Goal: Information Seeking & Learning: Learn about a topic

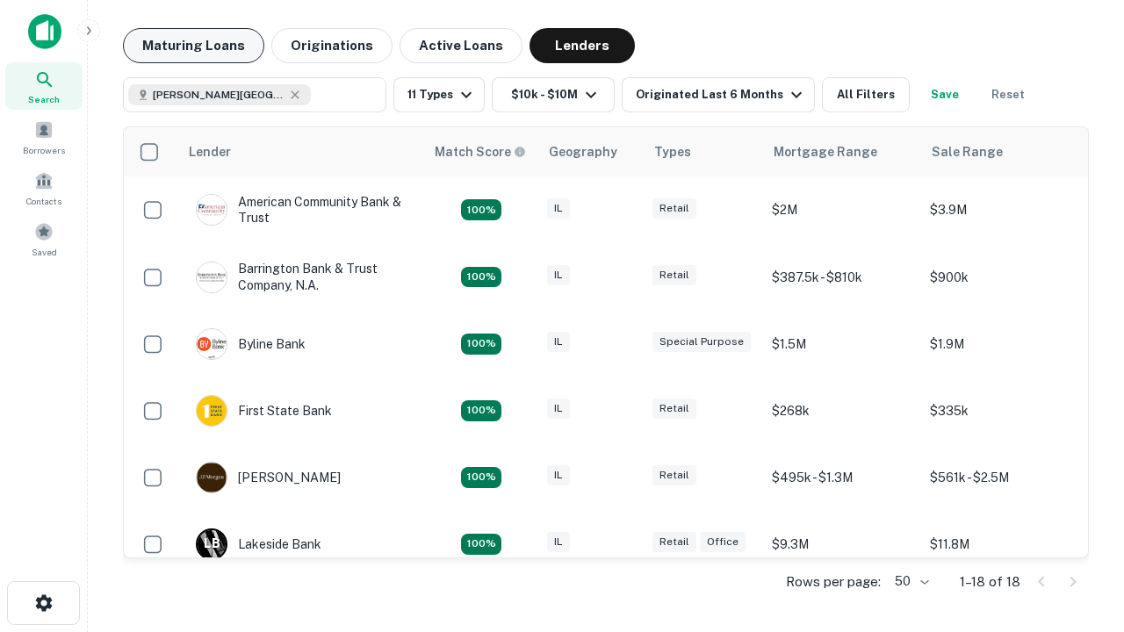
click at [193, 46] on button "Maturing Loans" at bounding box center [193, 45] width 141 height 35
